Goal: Find specific page/section: Find specific page/section

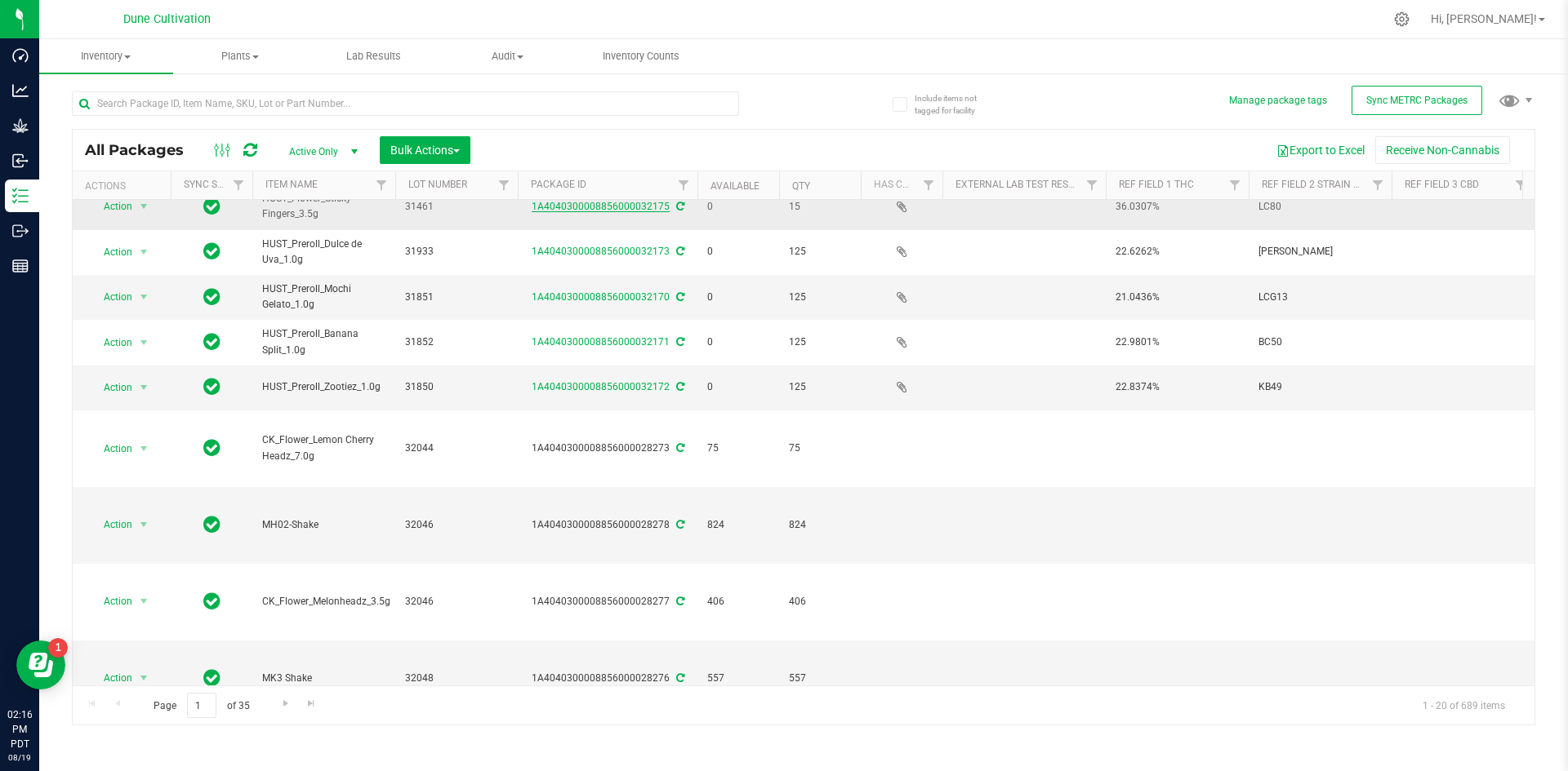
scroll to position [154, 0]
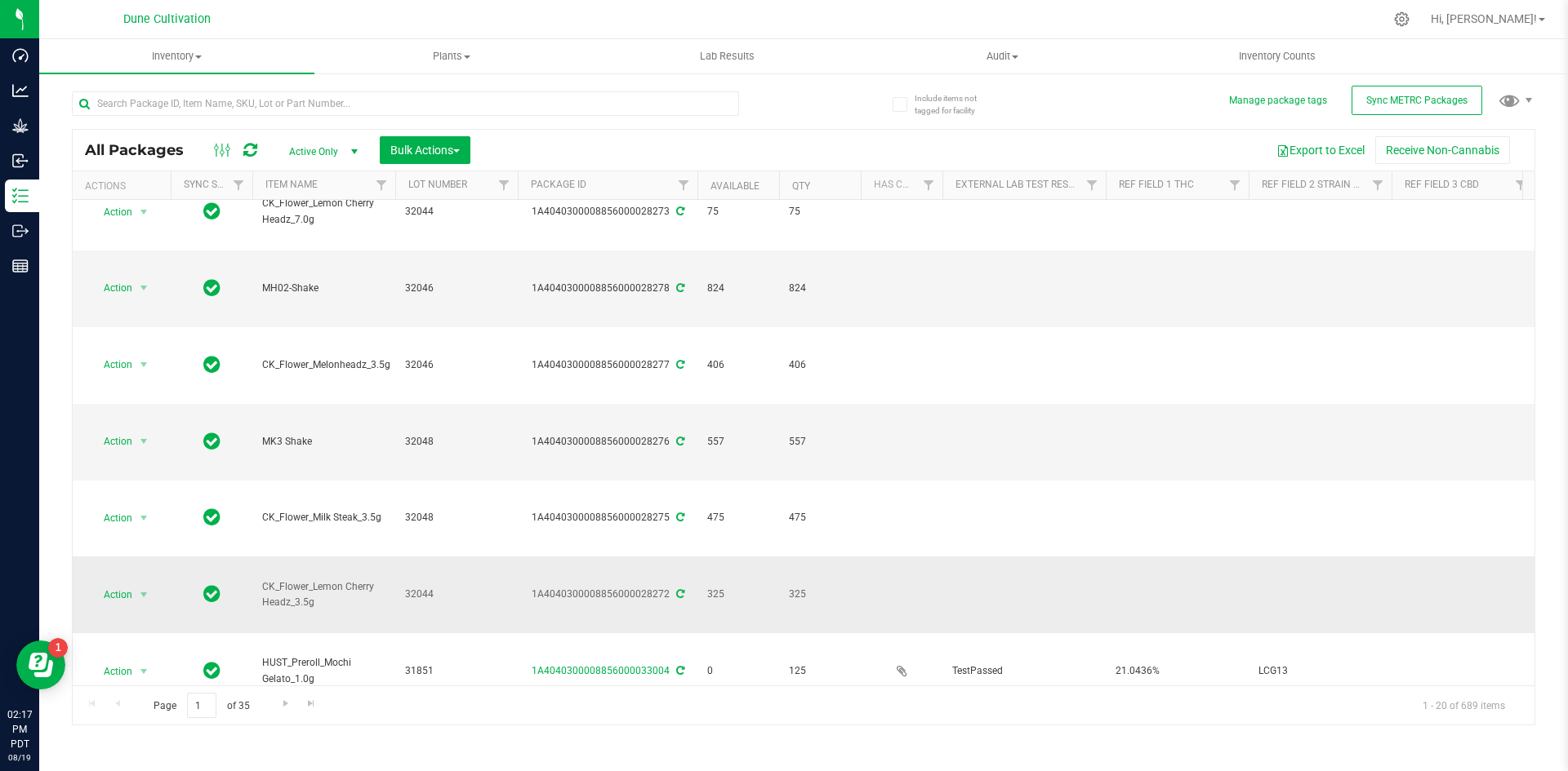
scroll to position [417, 0]
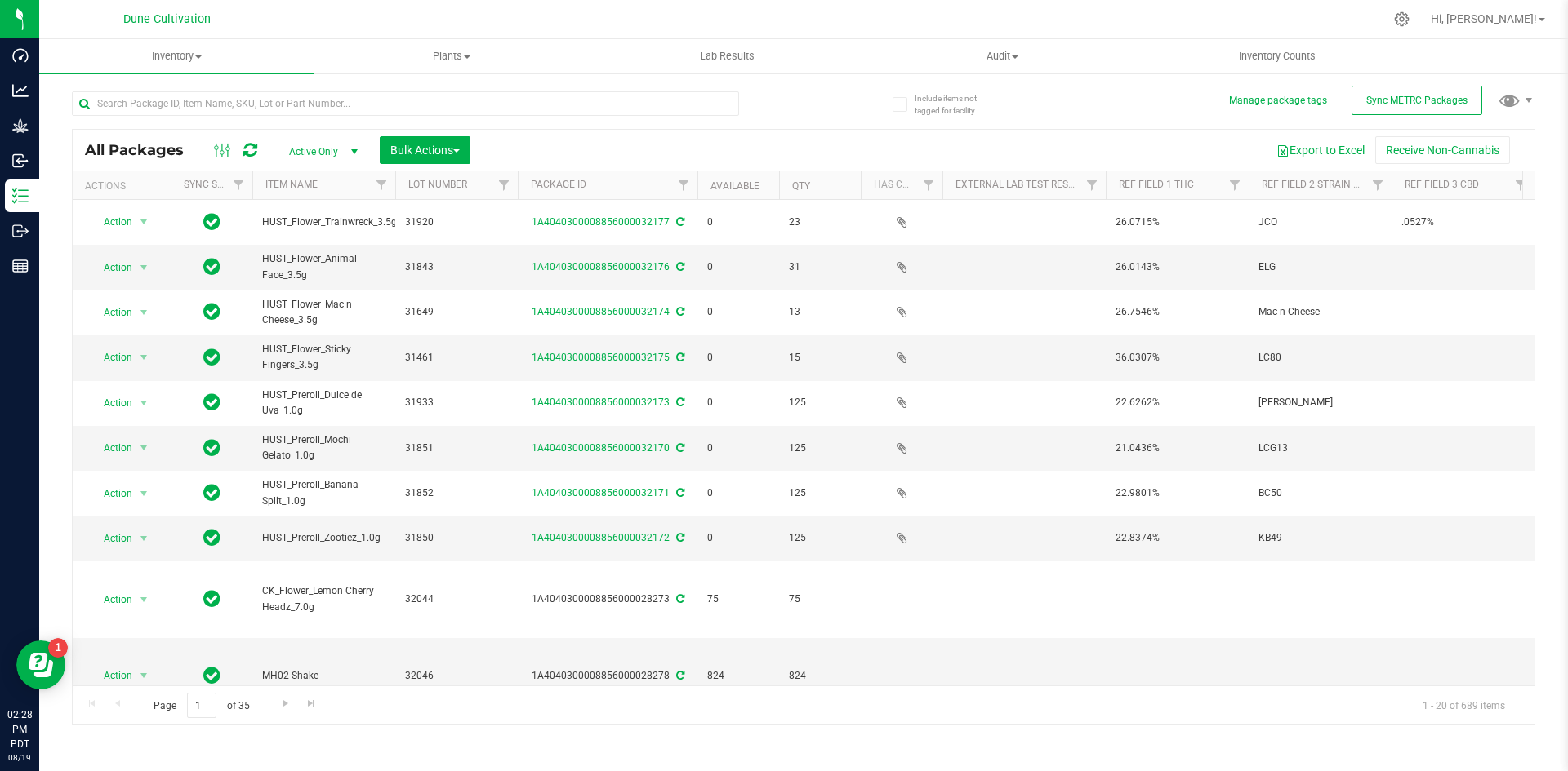
scroll to position [330, 0]
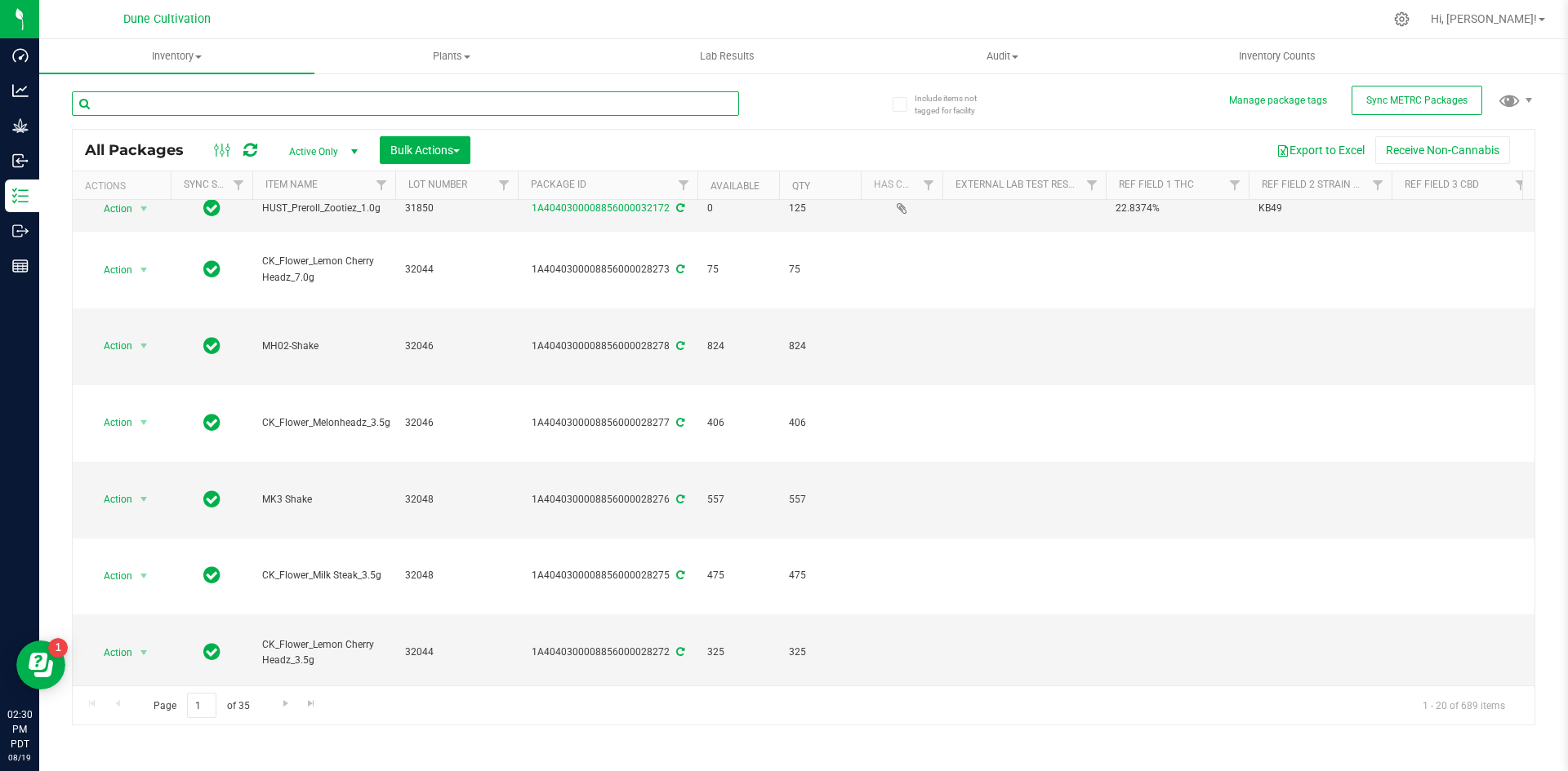
click at [275, 95] on input "text" at bounding box center [405, 103] width 667 height 24
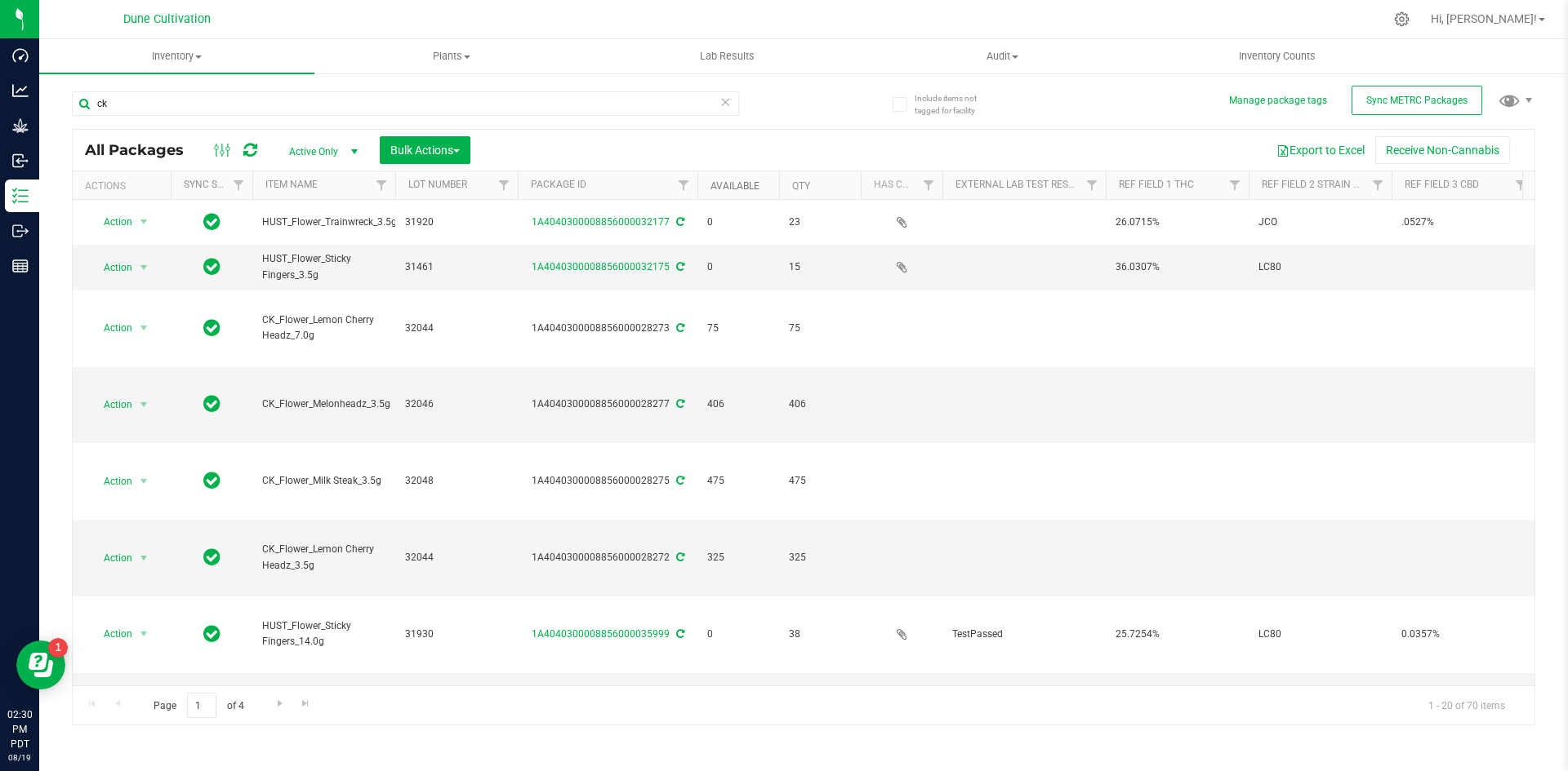
click at [733, 184] on link "Available" at bounding box center [735, 186] width 49 height 12
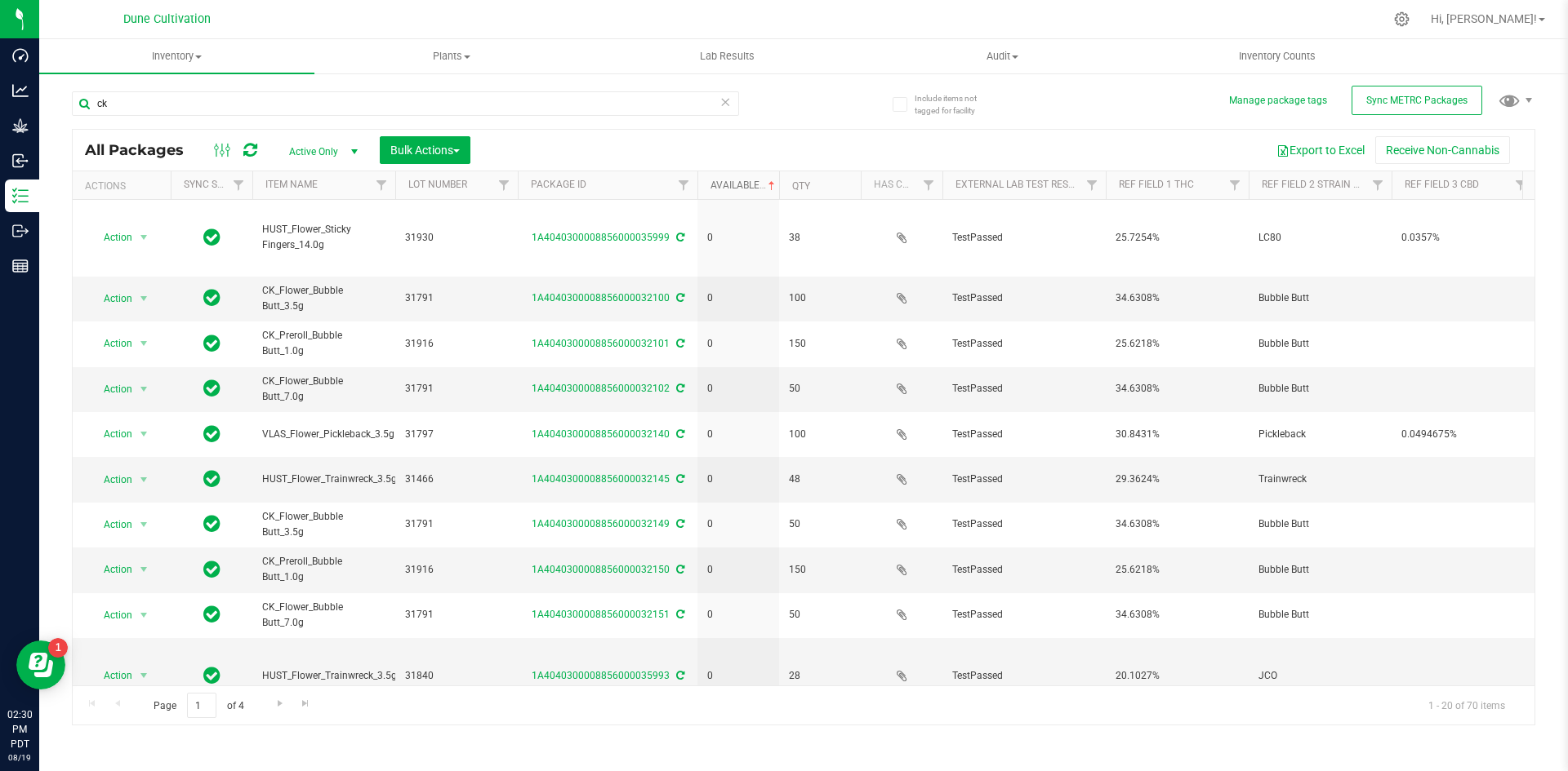
click at [733, 184] on link "Available" at bounding box center [745, 186] width 67 height 12
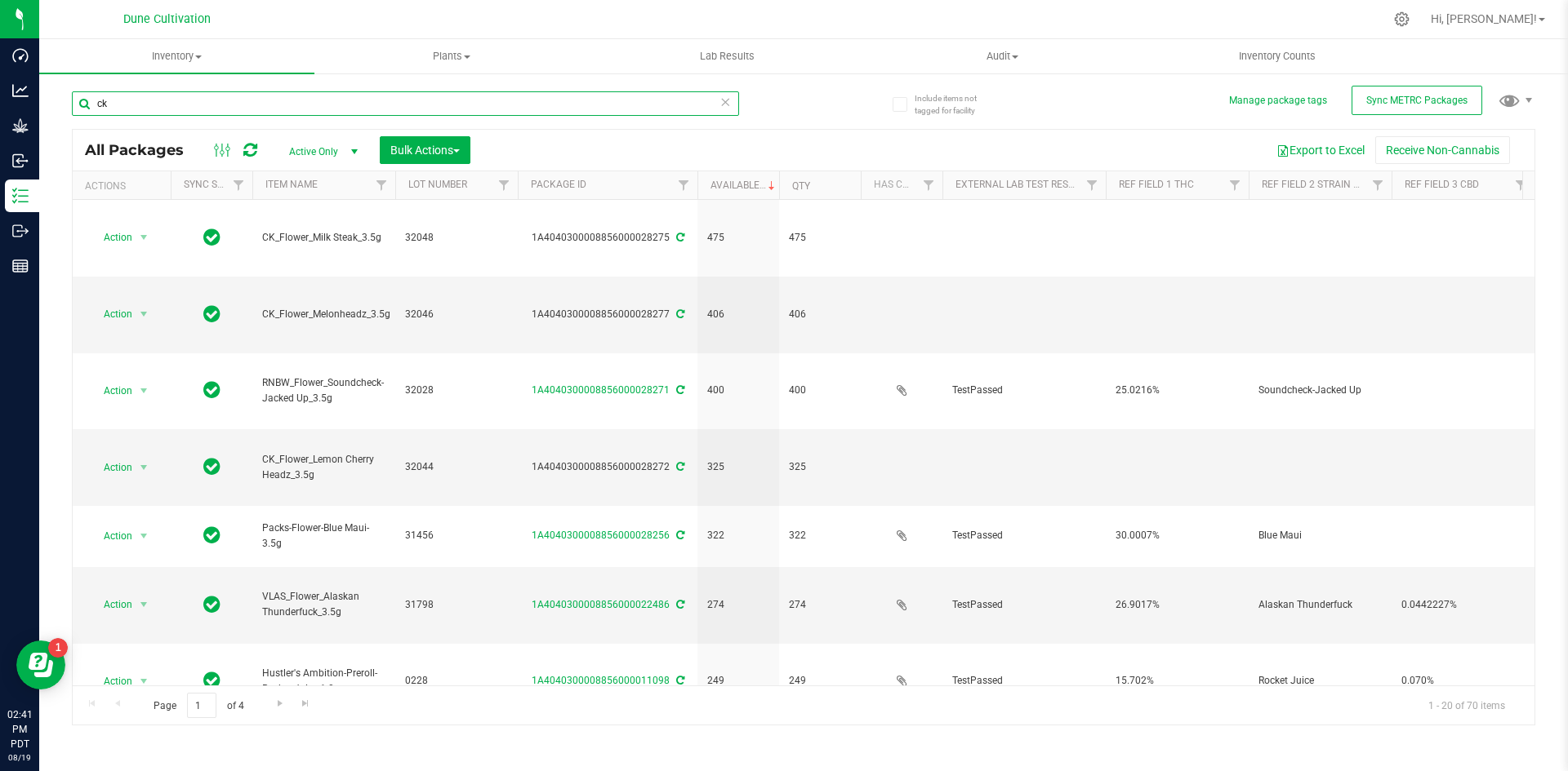
drag, startPoint x: 111, startPoint y: 98, endPoint x: 83, endPoint y: 102, distance: 28.3
click at [83, 102] on input "ck" at bounding box center [405, 103] width 667 height 24
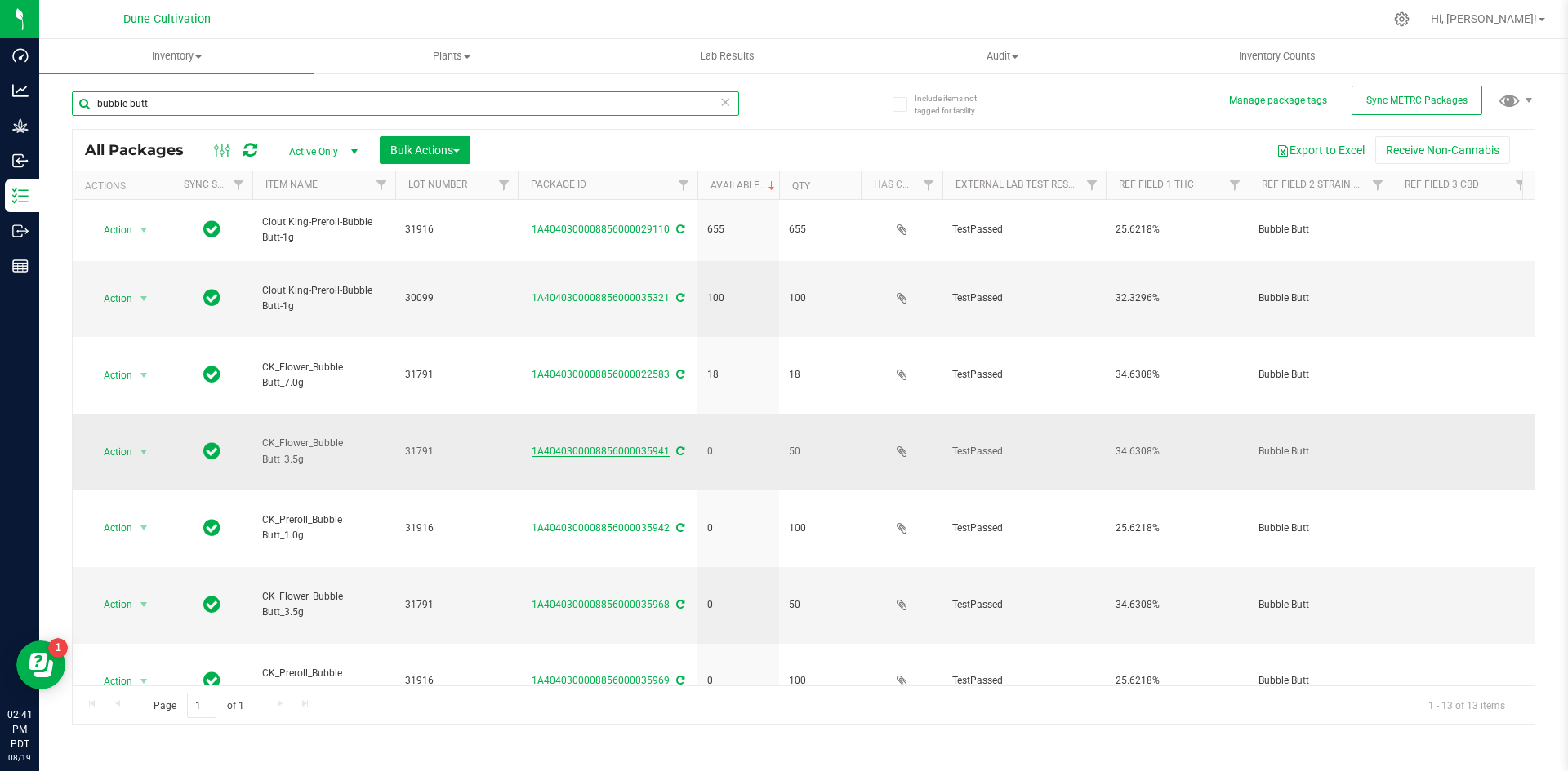
type input "bubble butt"
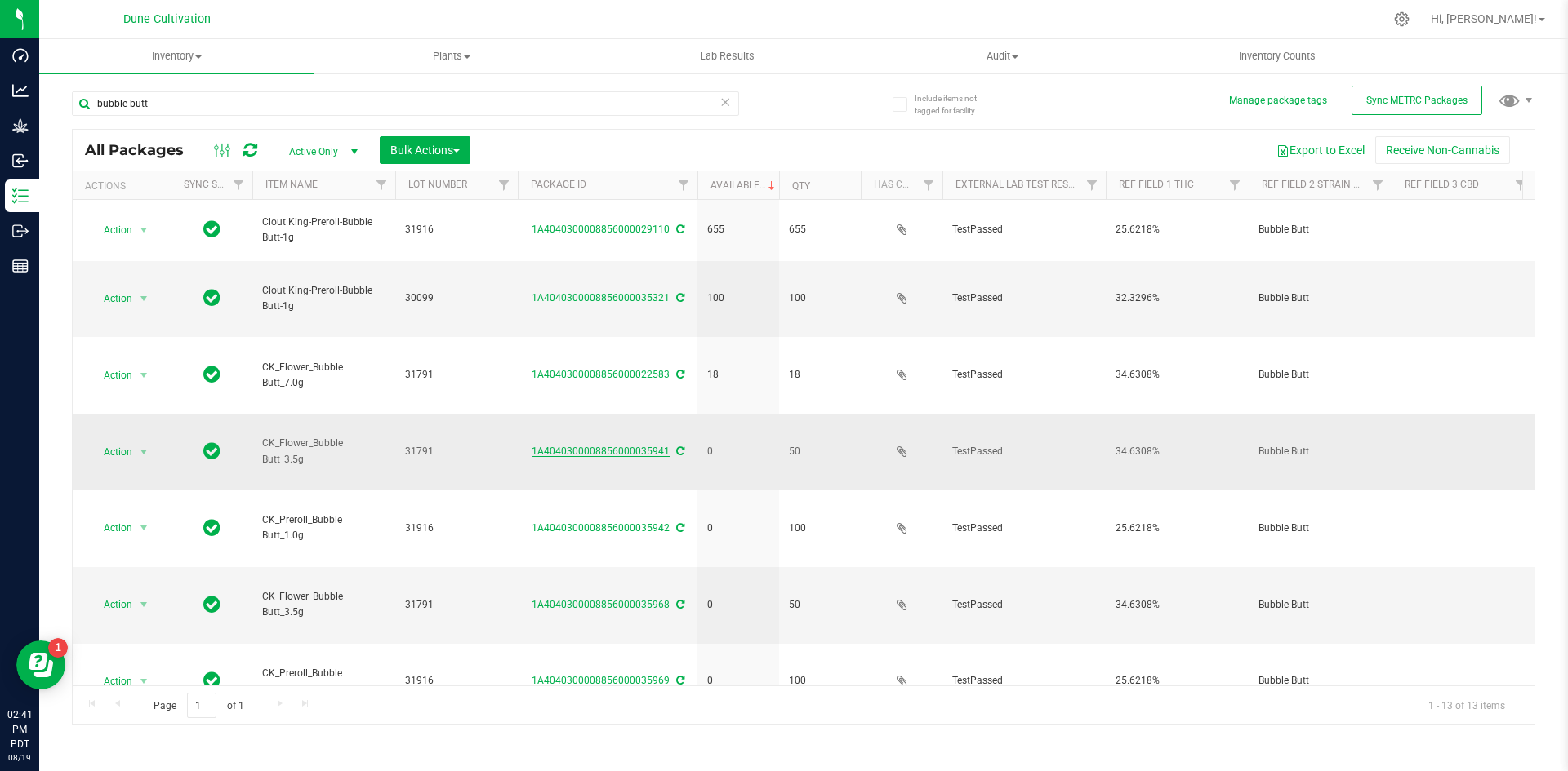
click at [635, 446] on link "1A4040300008856000035941" at bounding box center [600, 451] width 138 height 12
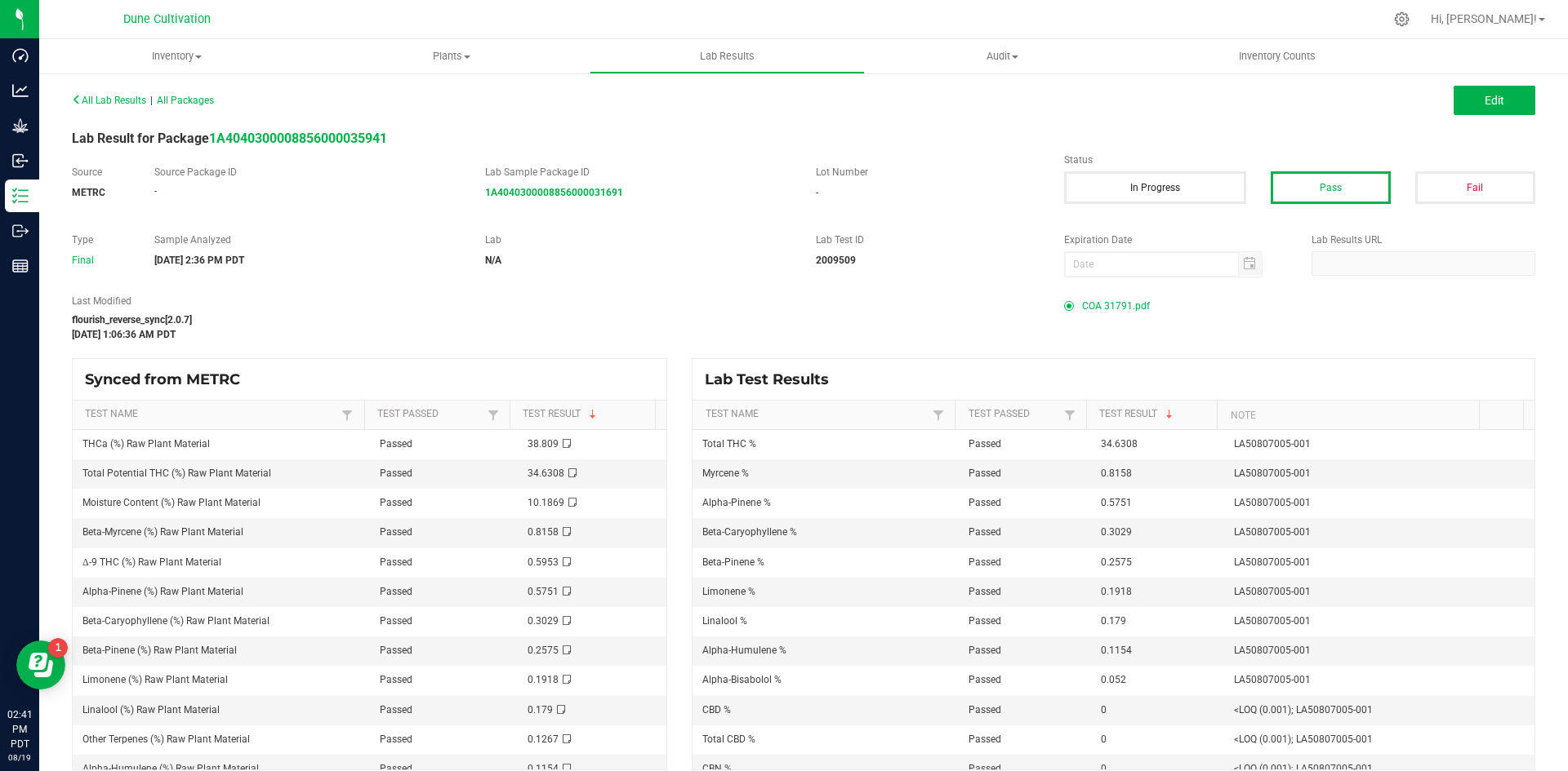
click at [1092, 307] on span "COA 31791.pdf" at bounding box center [1116, 305] width 67 height 24
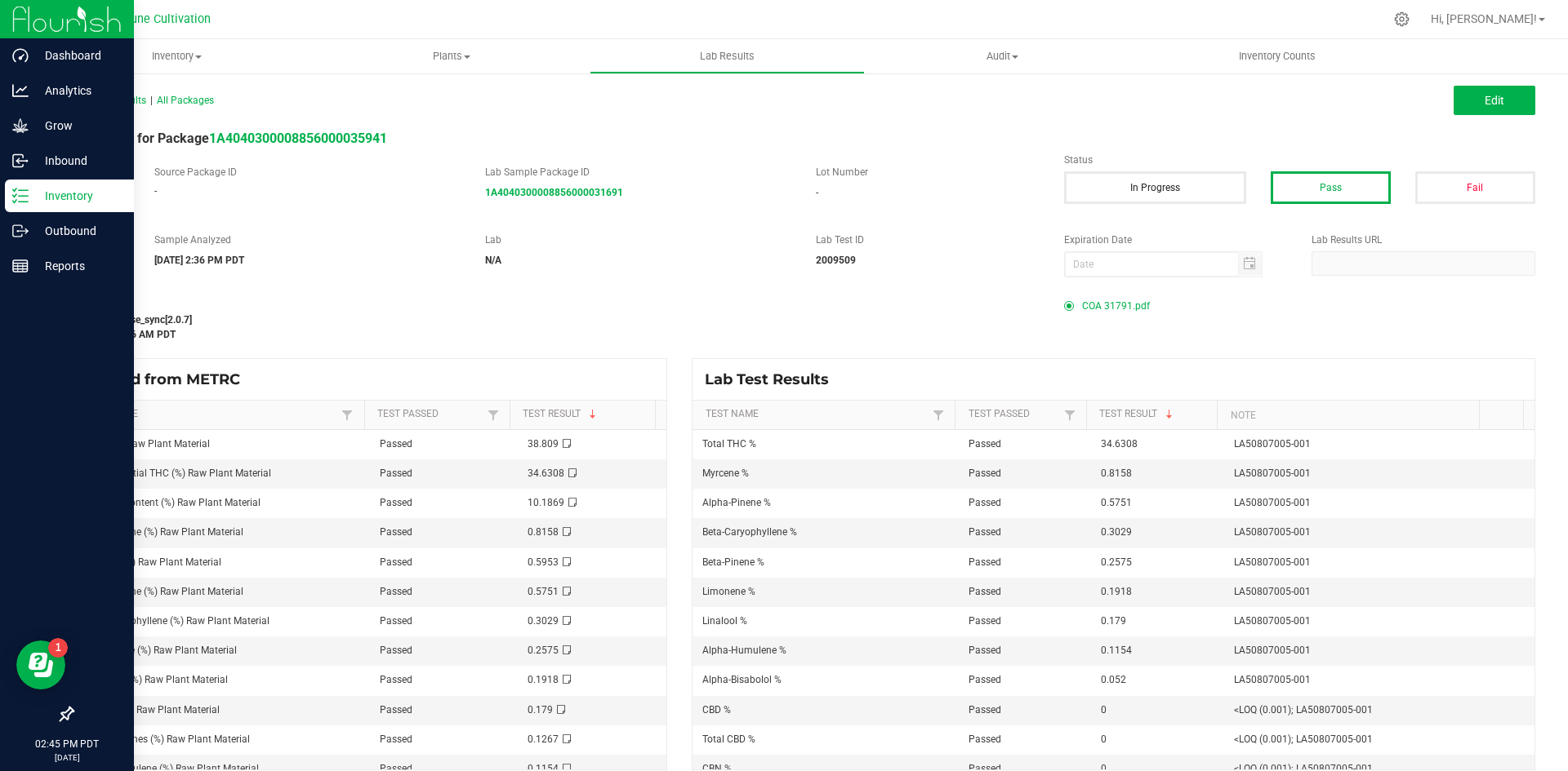
click at [24, 184] on div "Inventory" at bounding box center [69, 196] width 129 height 33
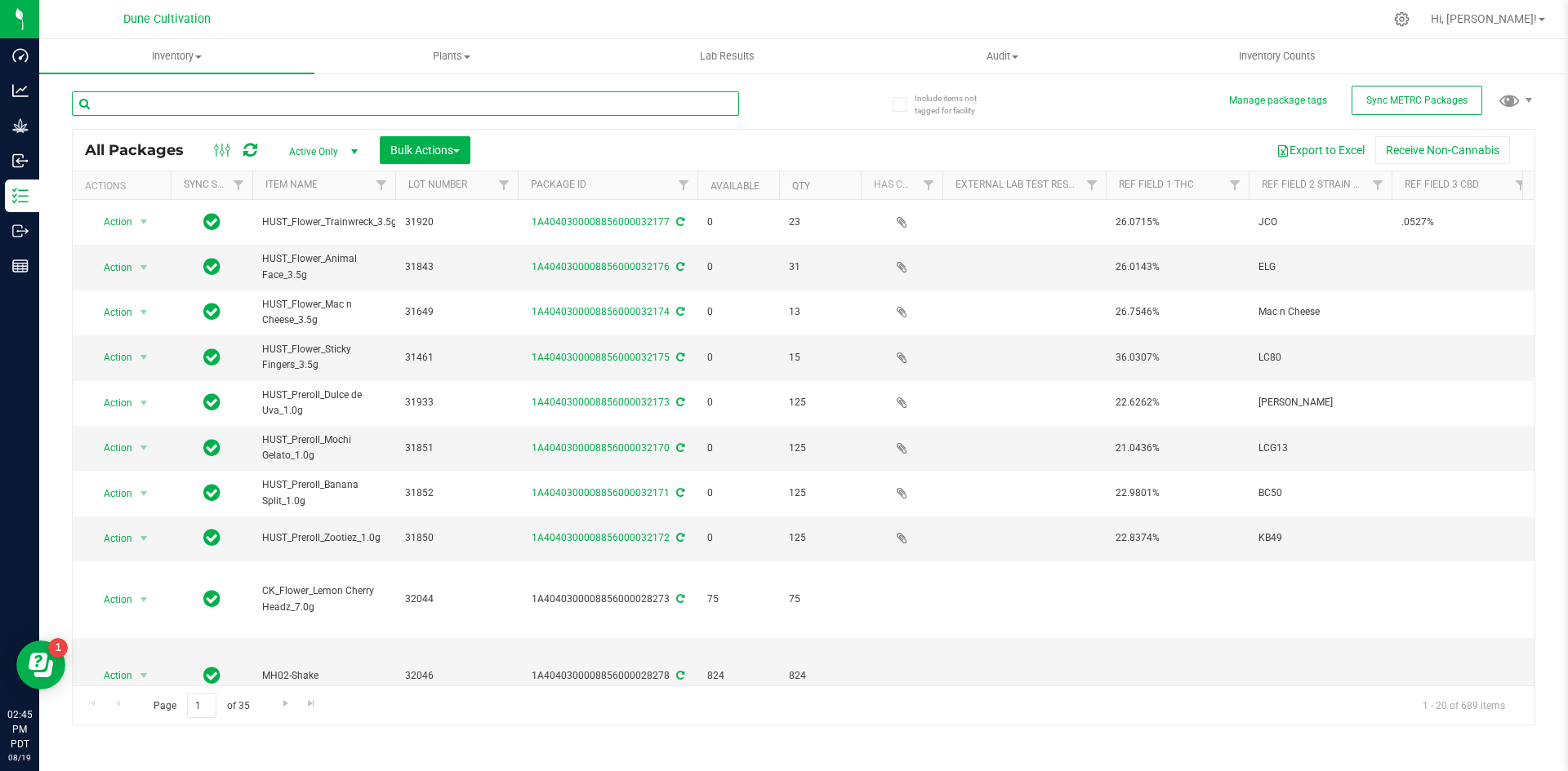
click at [338, 93] on input "text" at bounding box center [405, 103] width 667 height 24
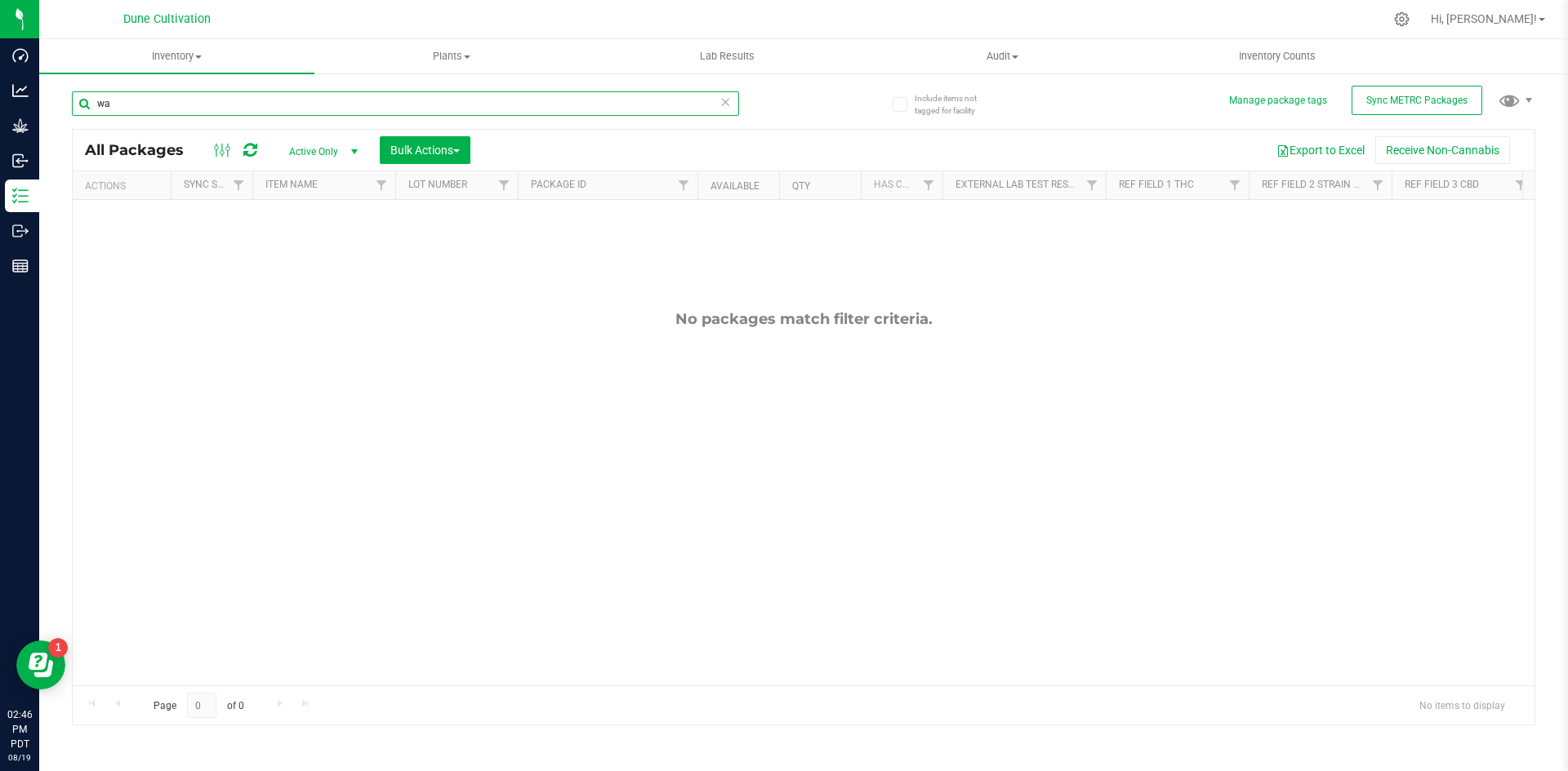
type input "w"
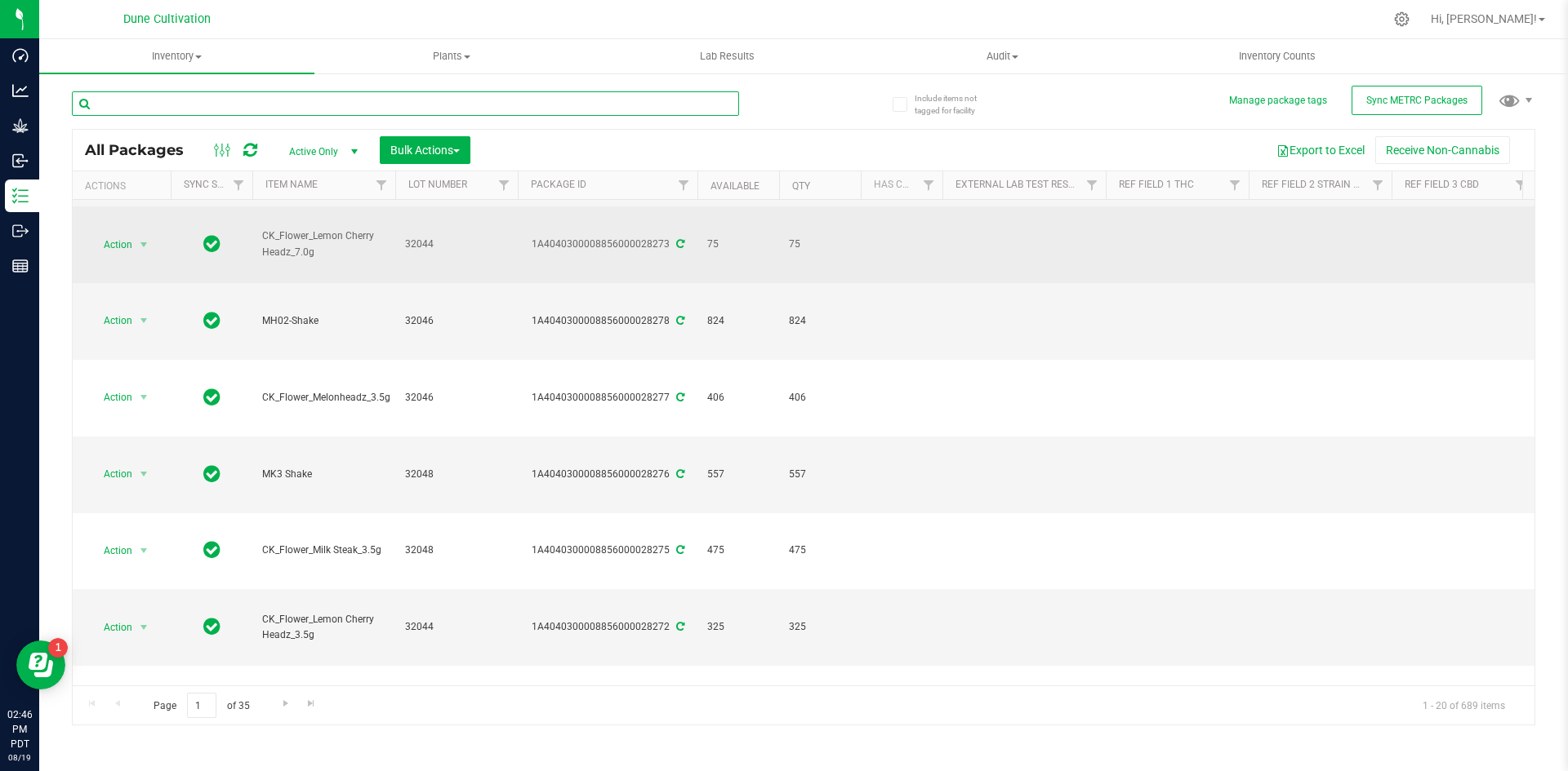
scroll to position [349, 0]
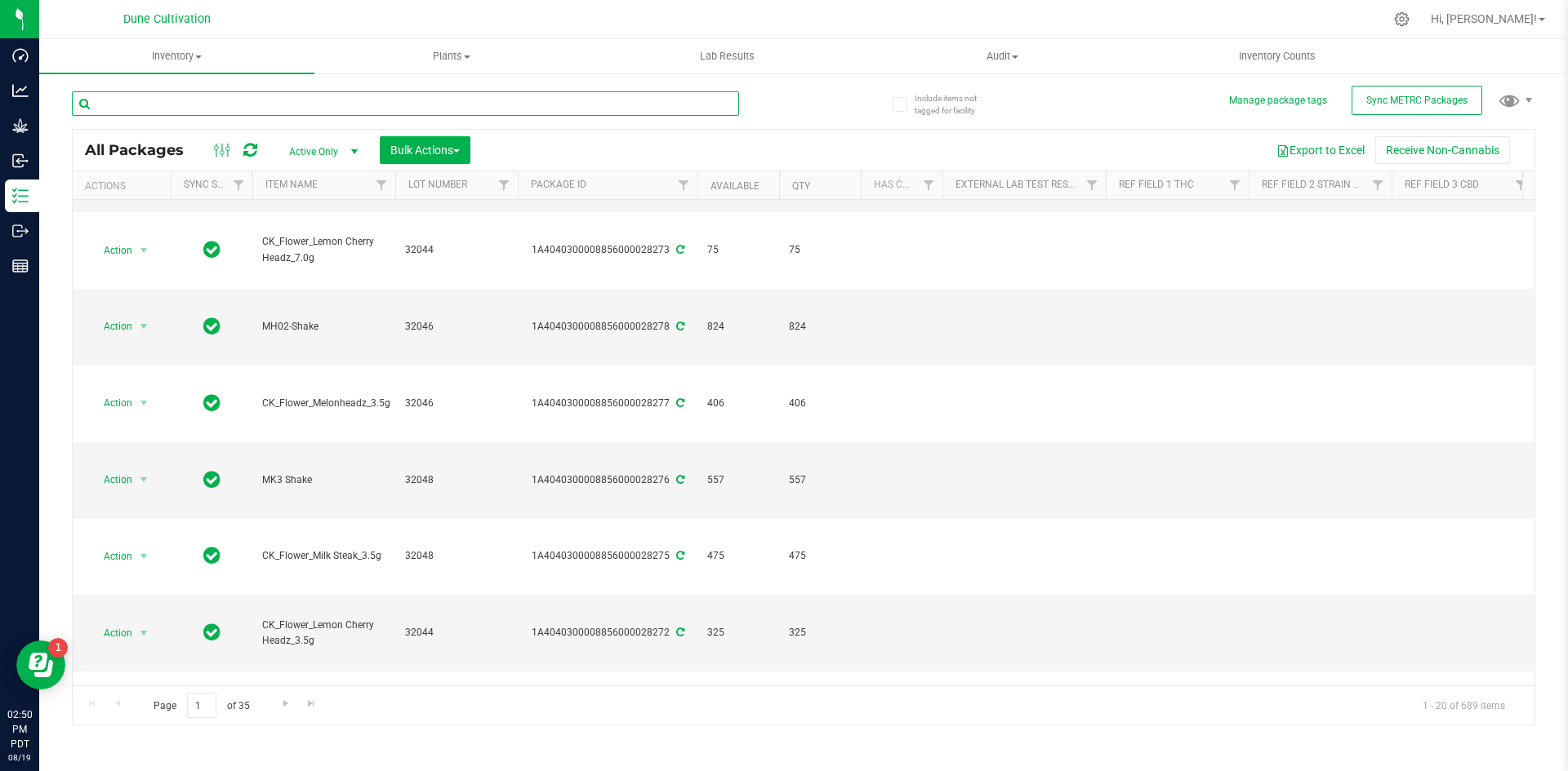
click at [508, 100] on input "text" at bounding box center [405, 103] width 667 height 24
click at [739, 109] on input "text" at bounding box center [405, 103] width 667 height 24
click at [733, 108] on input "text" at bounding box center [405, 103] width 667 height 24
